Goal: Complete application form

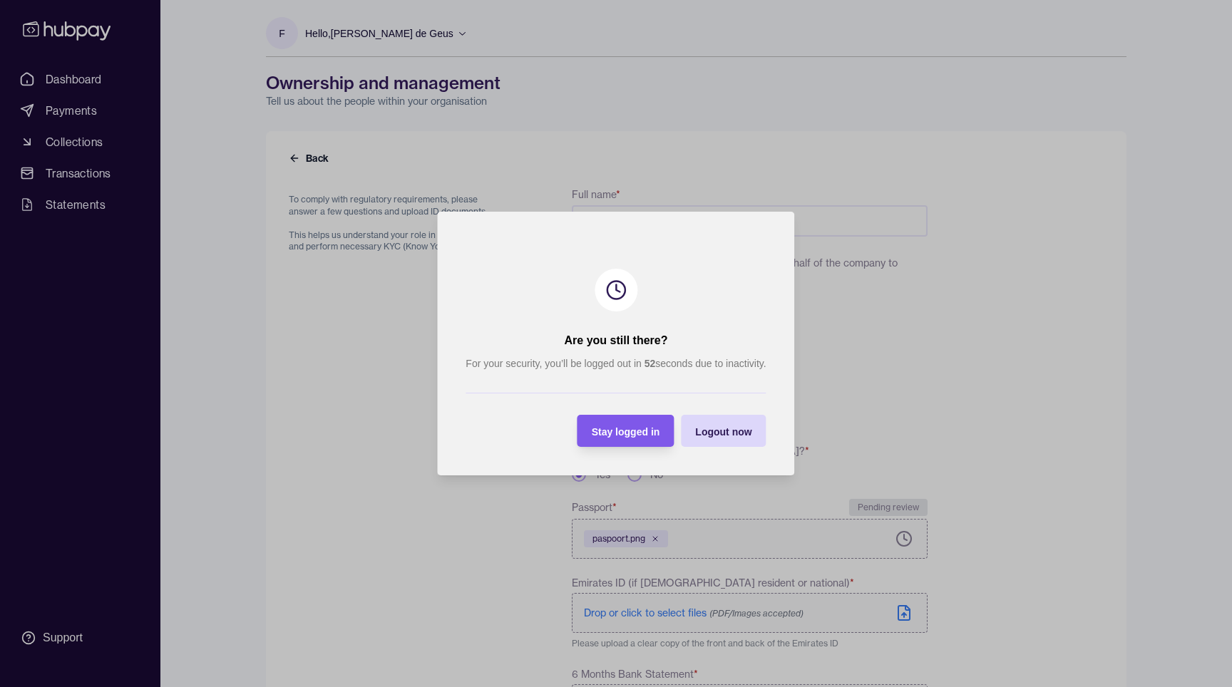
scroll to position [112, 0]
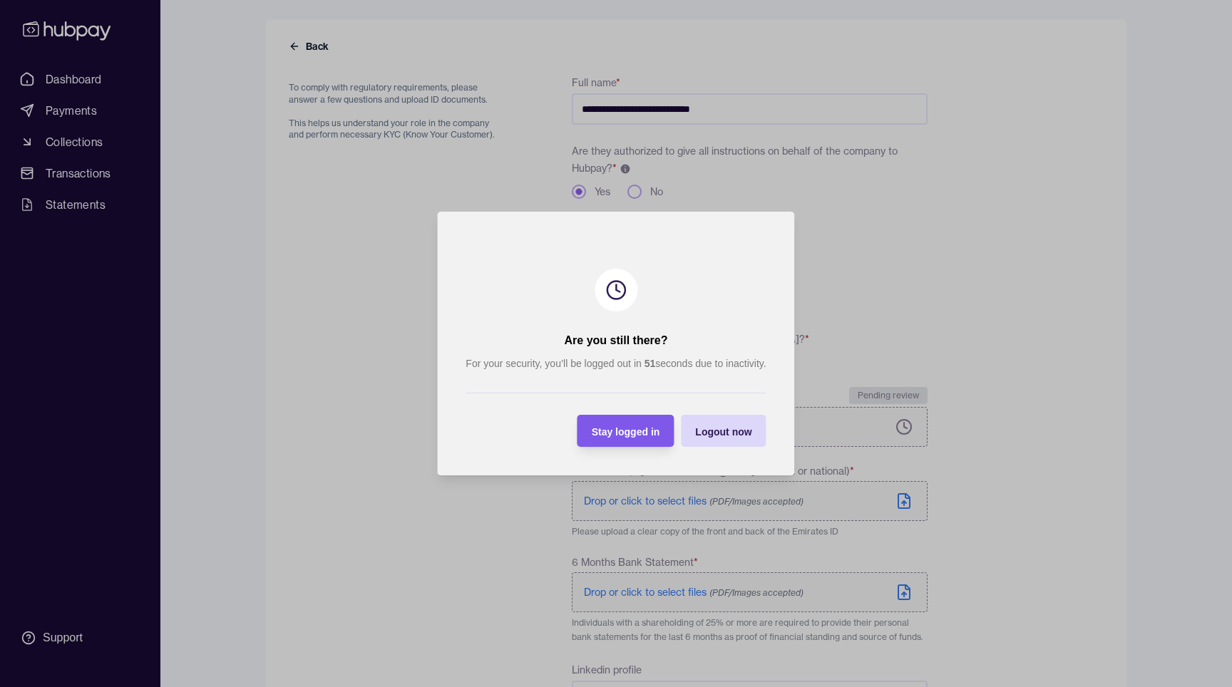
click at [623, 427] on span "Stay logged in" at bounding box center [626, 431] width 68 height 11
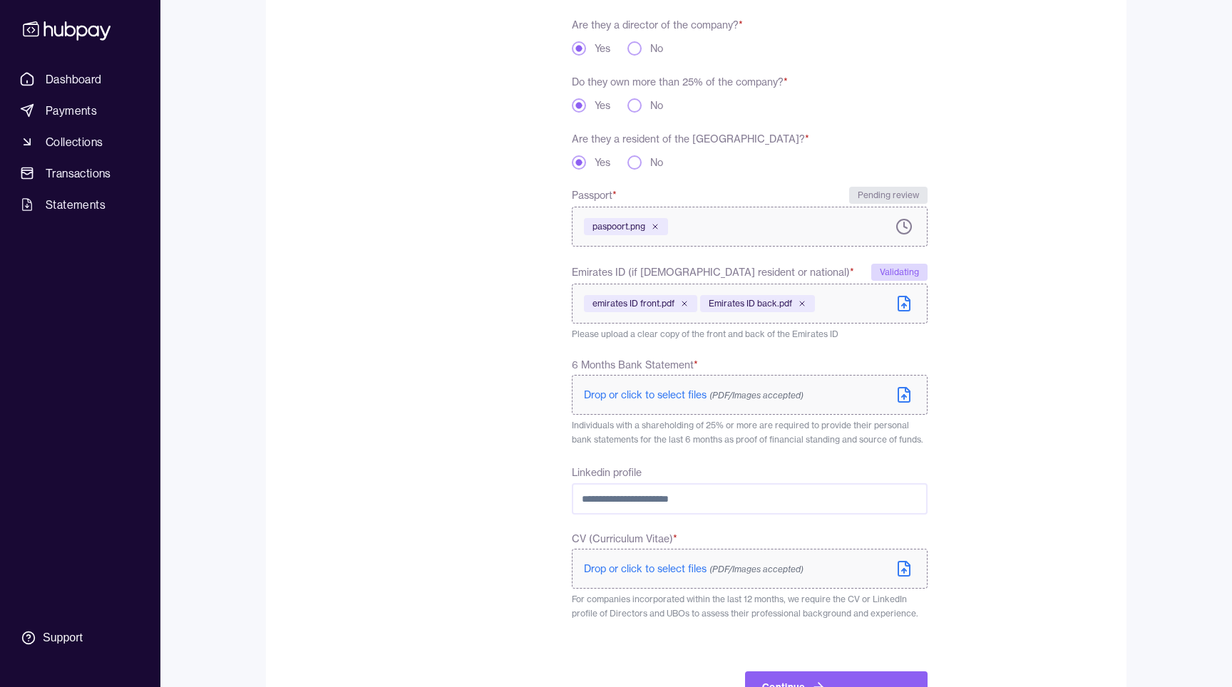
scroll to position [365, 0]
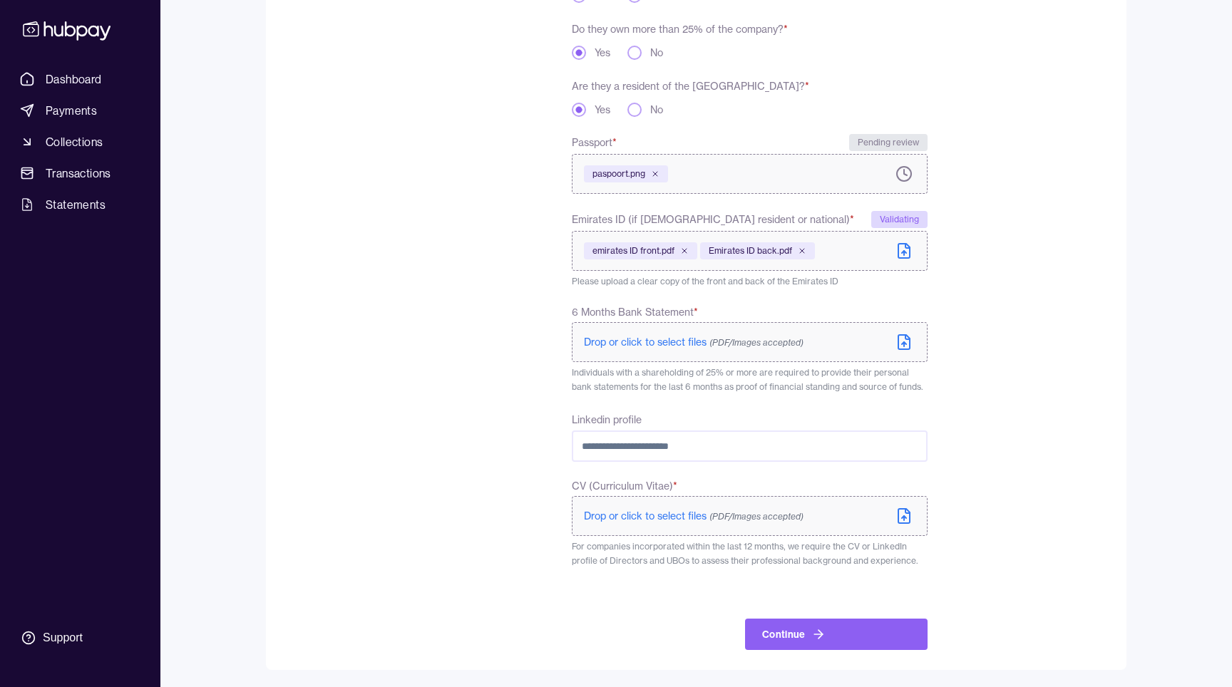
click at [618, 441] on input "Linkedin profile" at bounding box center [750, 446] width 356 height 31
paste input "**********"
type input "**********"
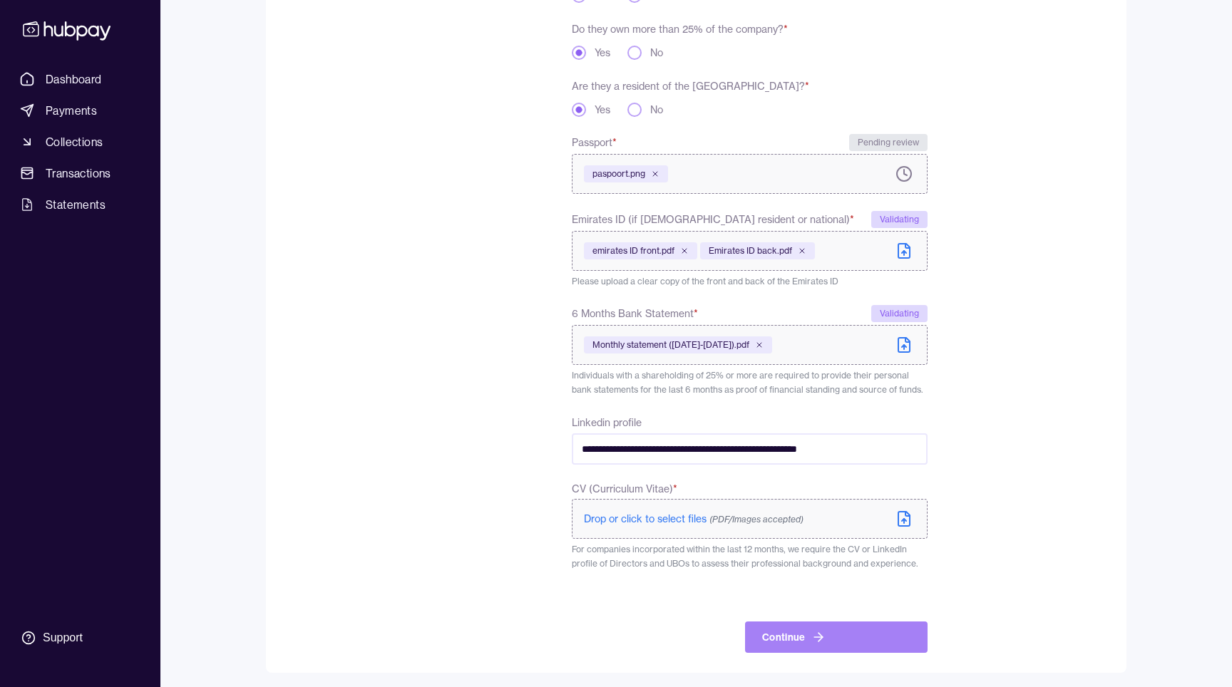
click at [799, 634] on button "Continue" at bounding box center [836, 637] width 182 height 31
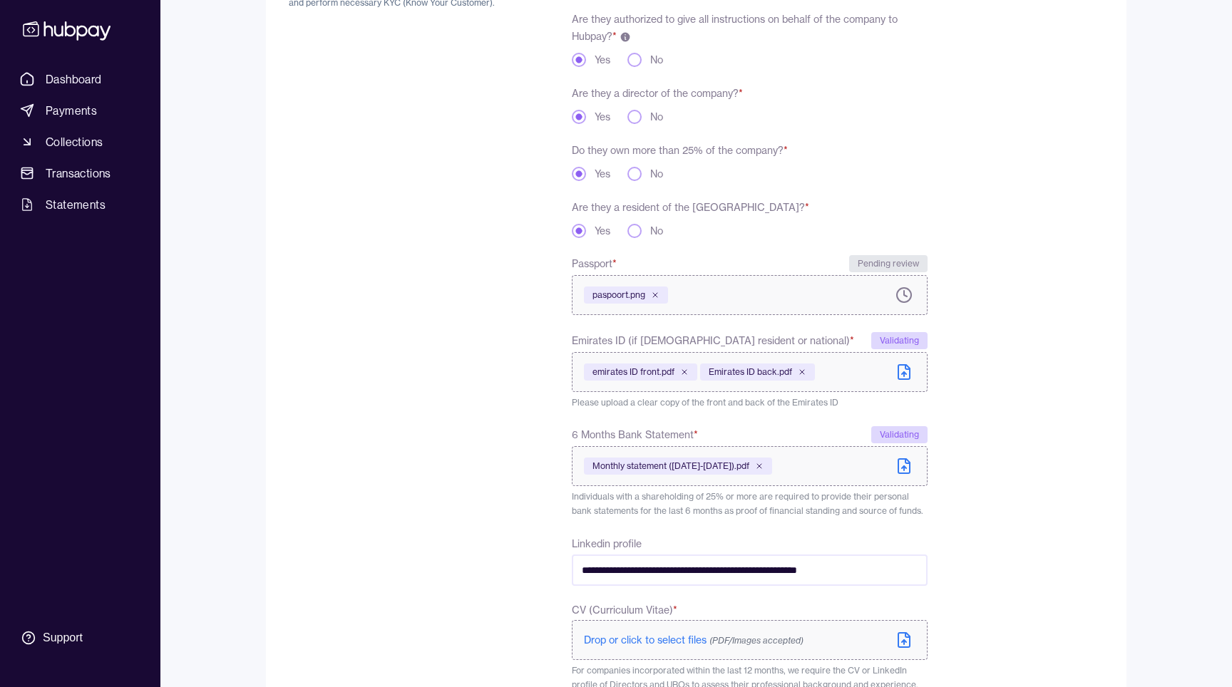
scroll to position [399, 0]
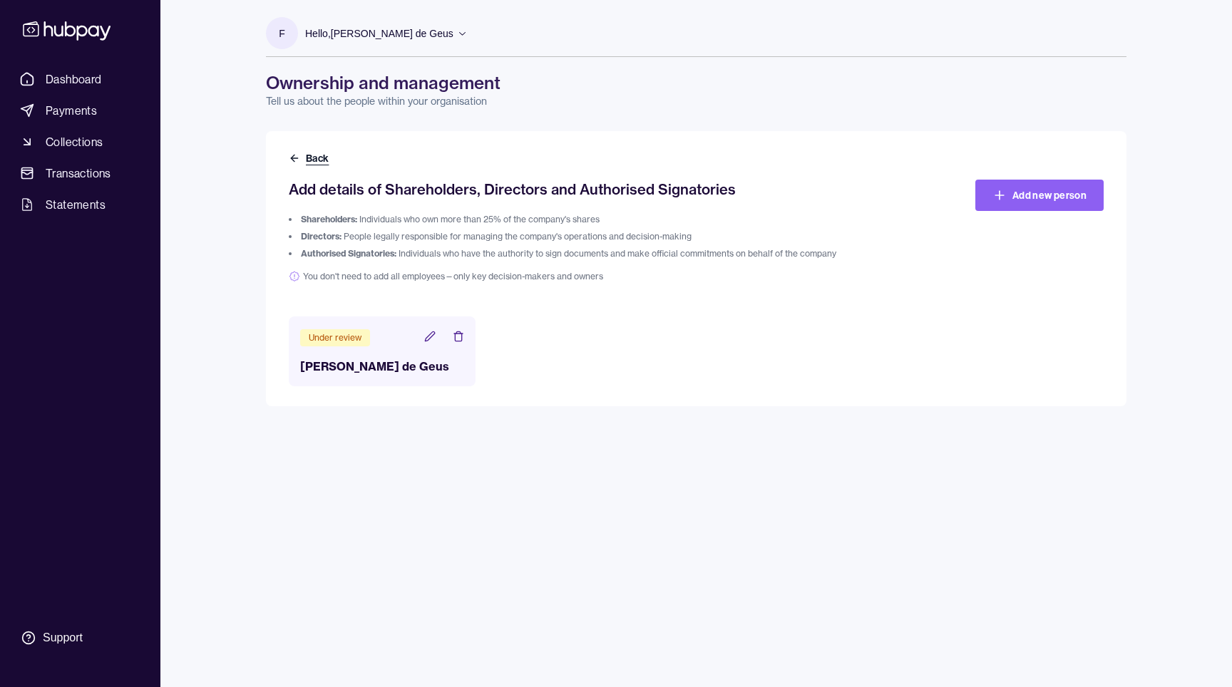
click at [293, 163] on icon at bounding box center [294, 158] width 11 height 11
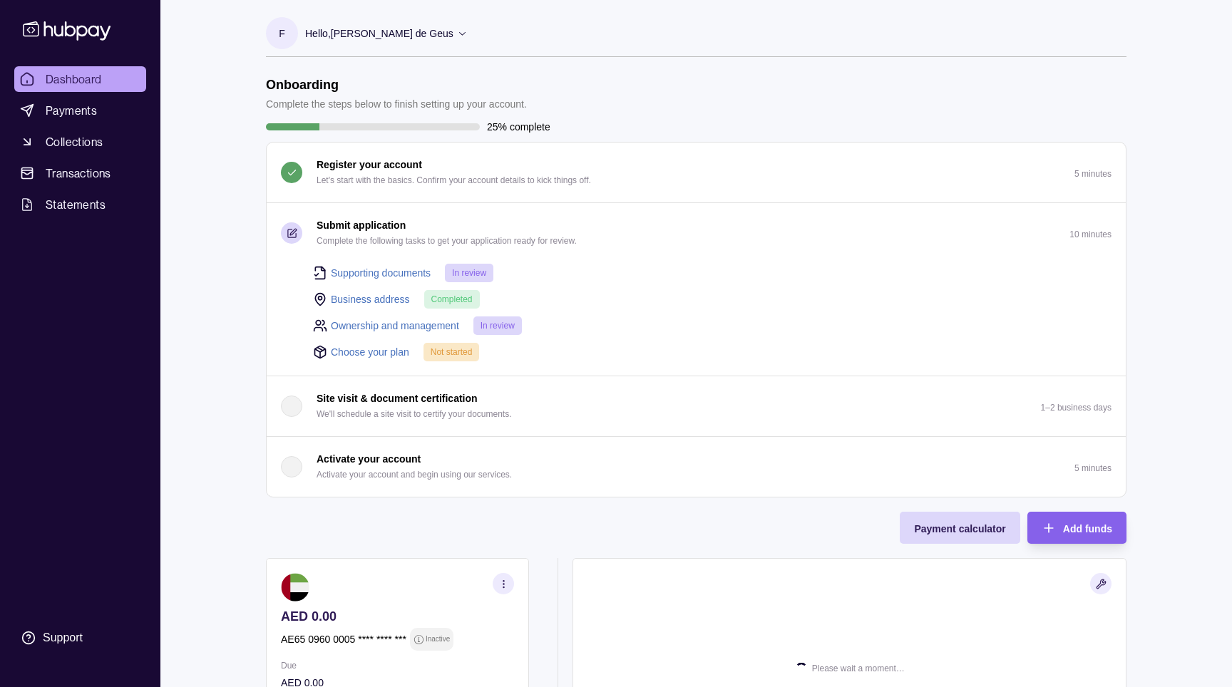
click at [367, 354] on link "Choose your plan" at bounding box center [370, 352] width 78 height 16
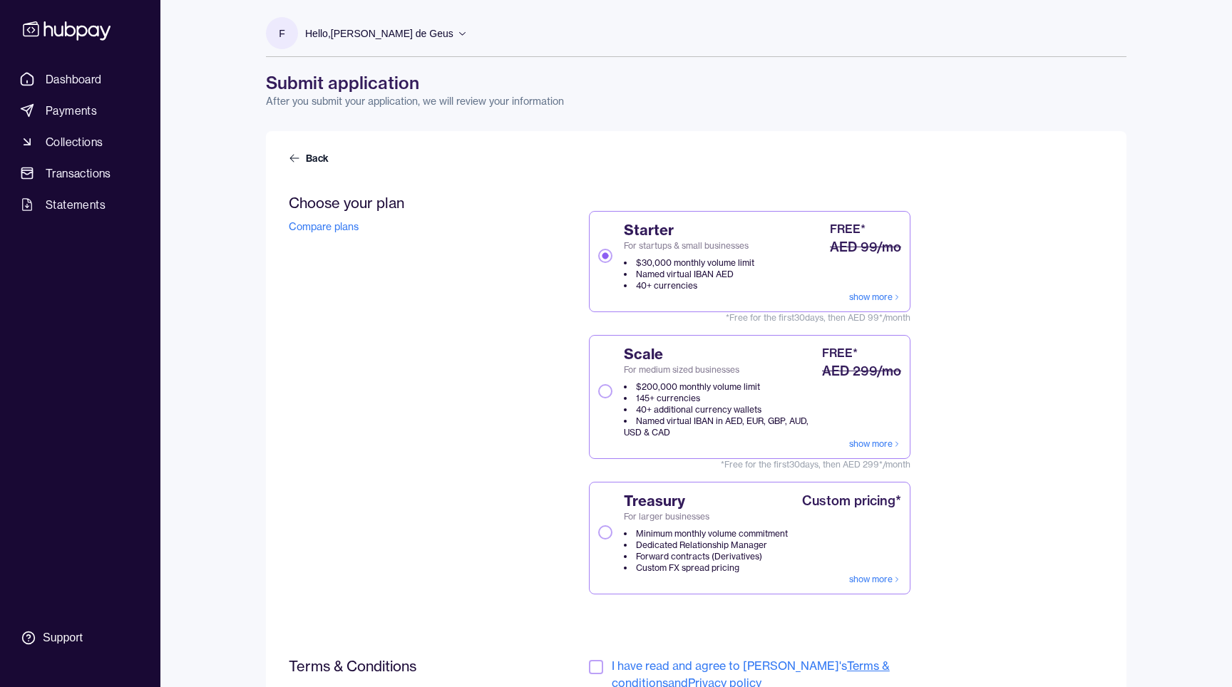
scroll to position [13, 0]
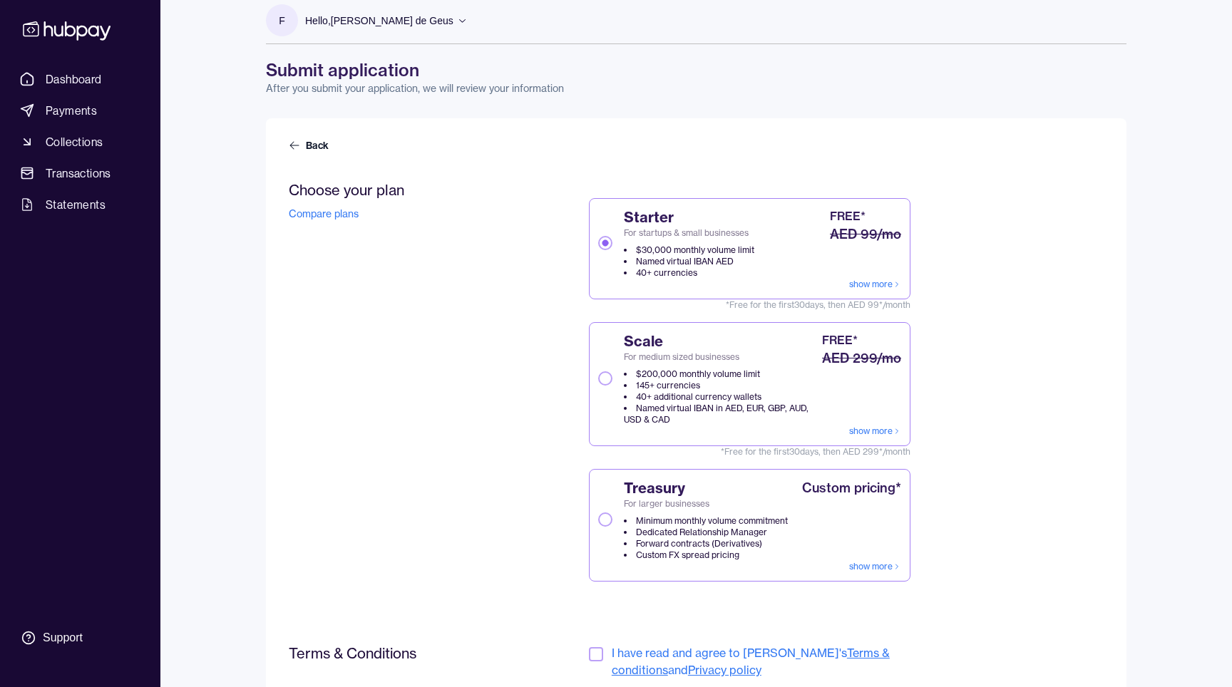
click at [608, 379] on button "Scale For medium sized businesses $200,000 monthly volume limit 145+ currencies…" at bounding box center [605, 378] width 14 height 14
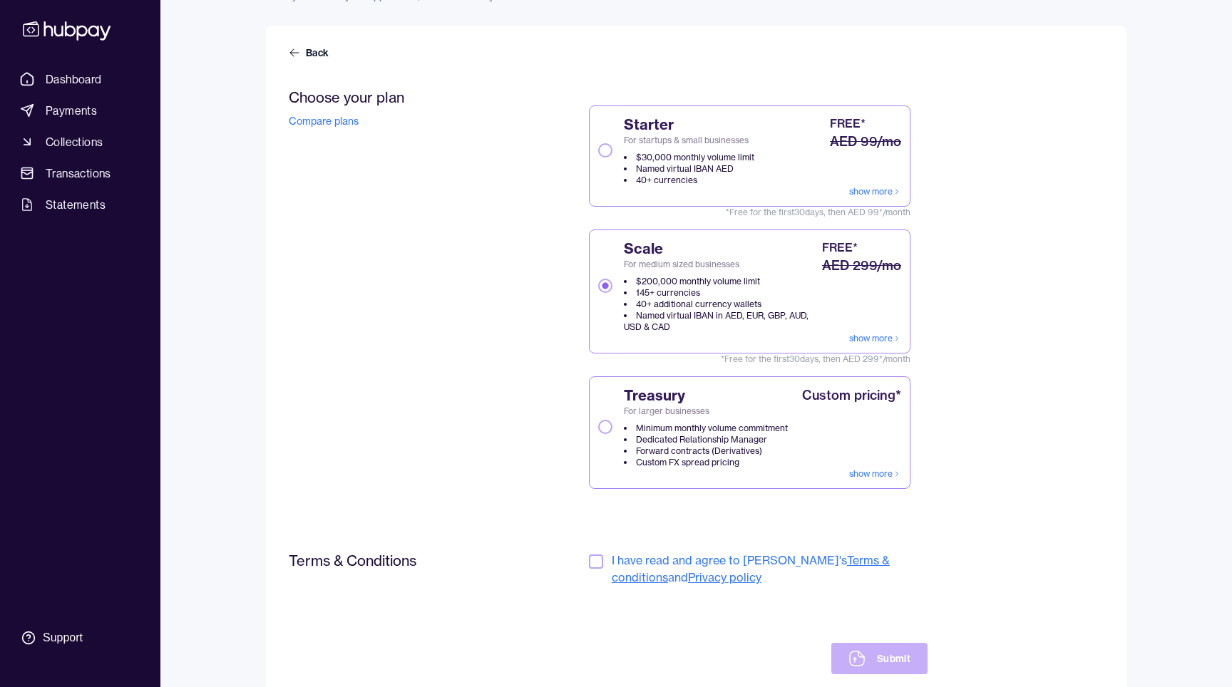
scroll to position [147, 0]
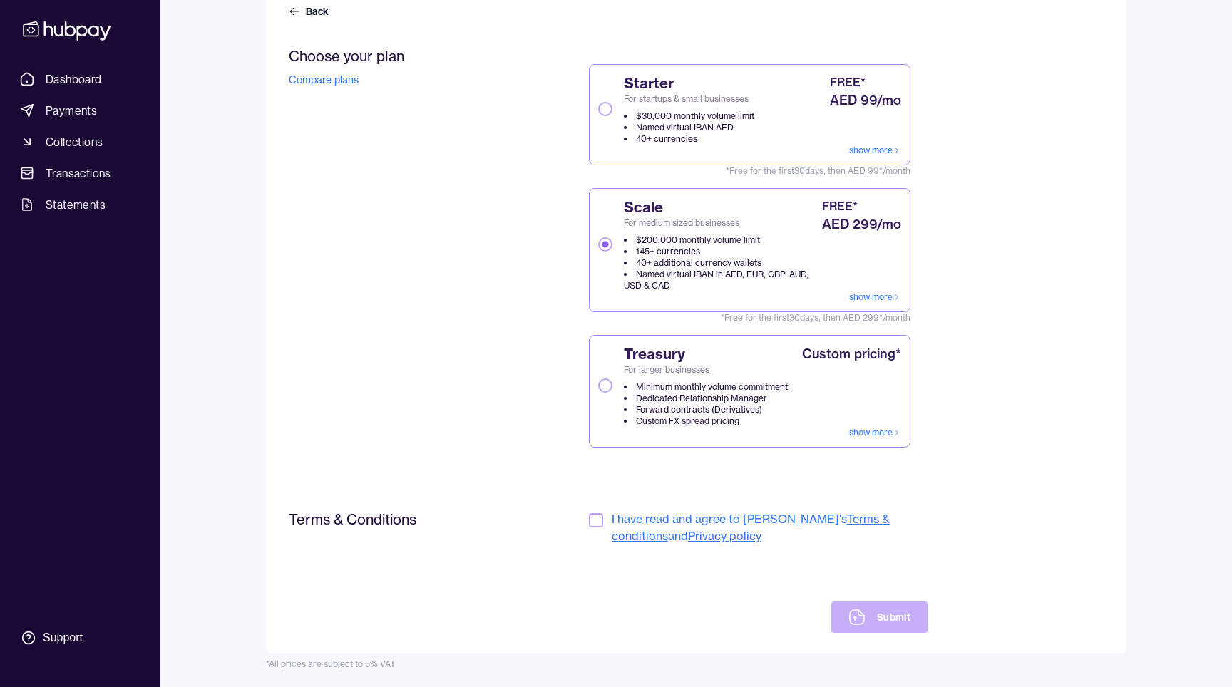
click at [595, 524] on button "button" at bounding box center [596, 520] width 14 height 14
click at [889, 613] on button "Submit" at bounding box center [879, 617] width 96 height 31
